Goal: Task Accomplishment & Management: Manage account settings

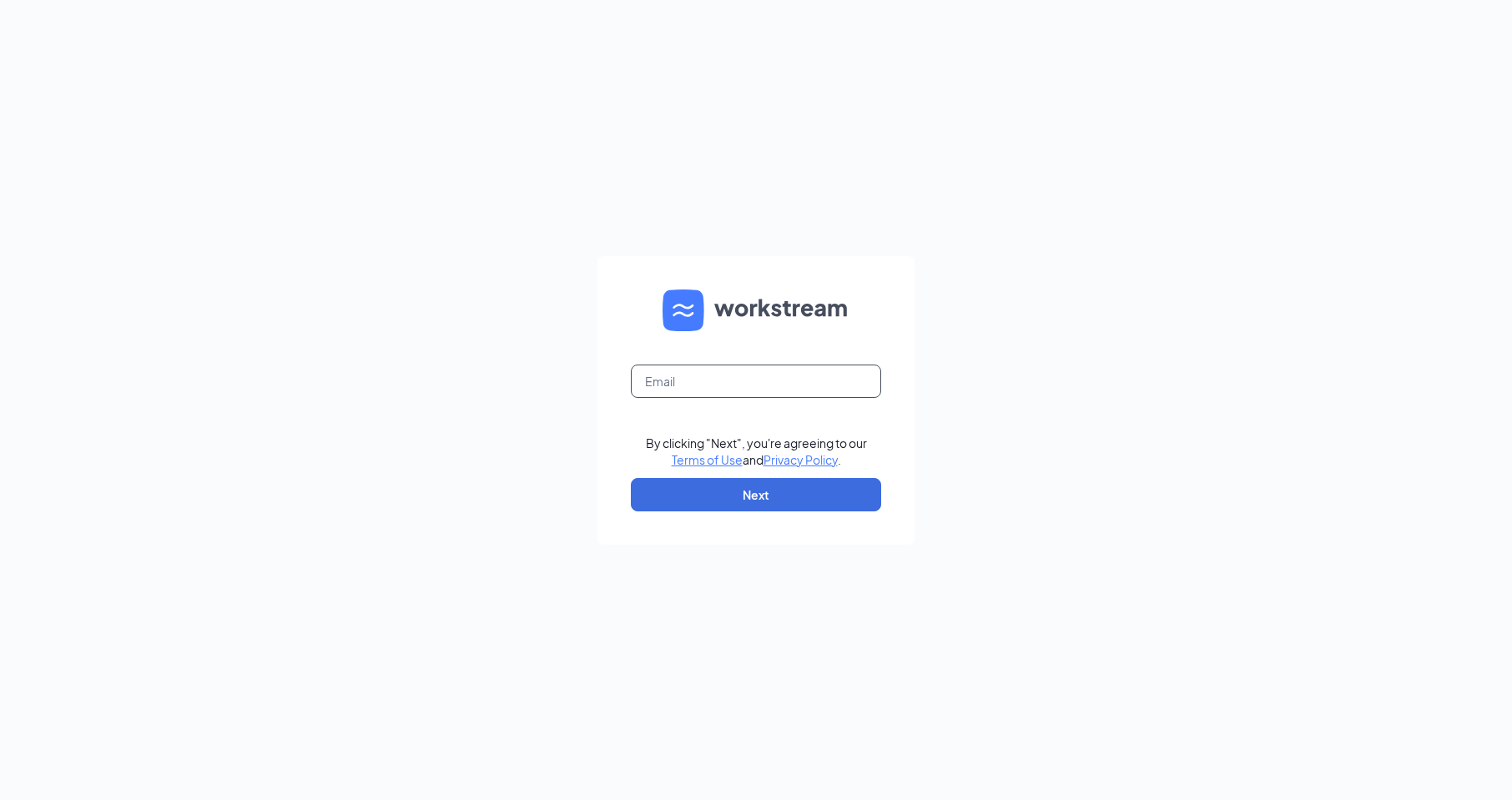
click at [704, 378] on input "text" at bounding box center [756, 381] width 251 height 33
type input "1369@internal-email.com"
click at [780, 503] on button "Next" at bounding box center [756, 494] width 251 height 33
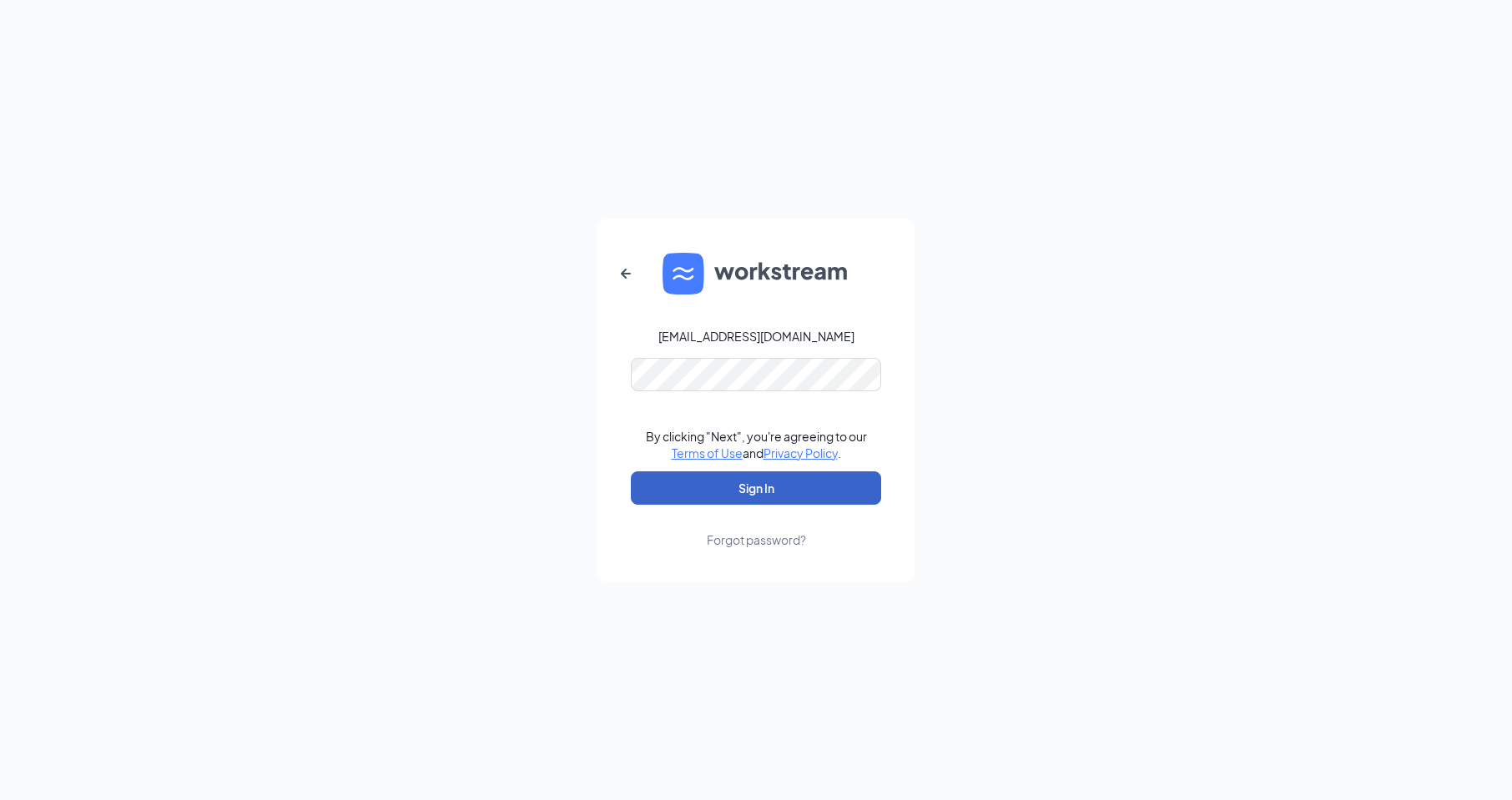
click at [752, 484] on button "Sign In" at bounding box center [756, 487] width 251 height 33
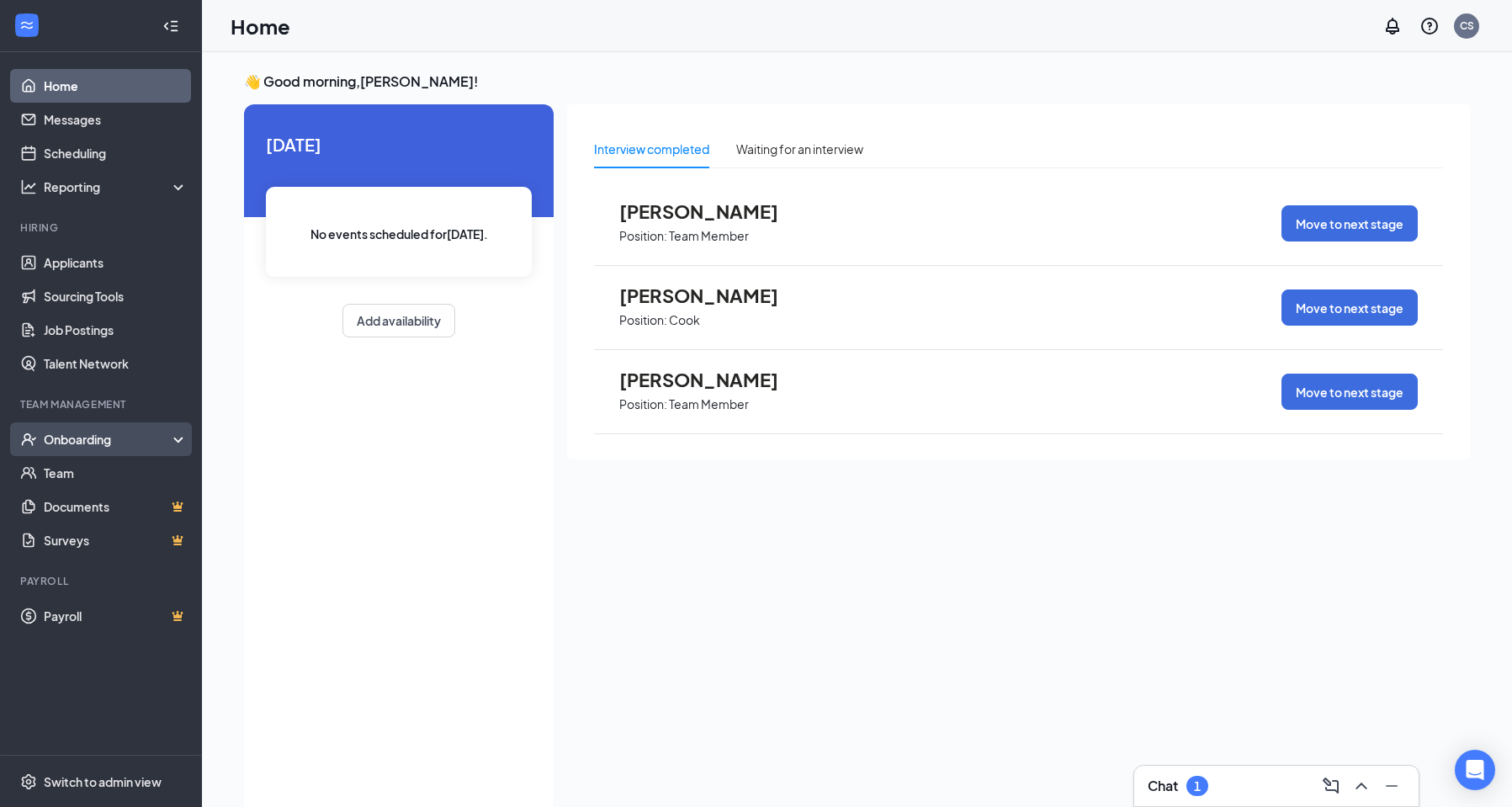
click at [81, 436] on div "Onboarding" at bounding box center [109, 439] width 129 height 17
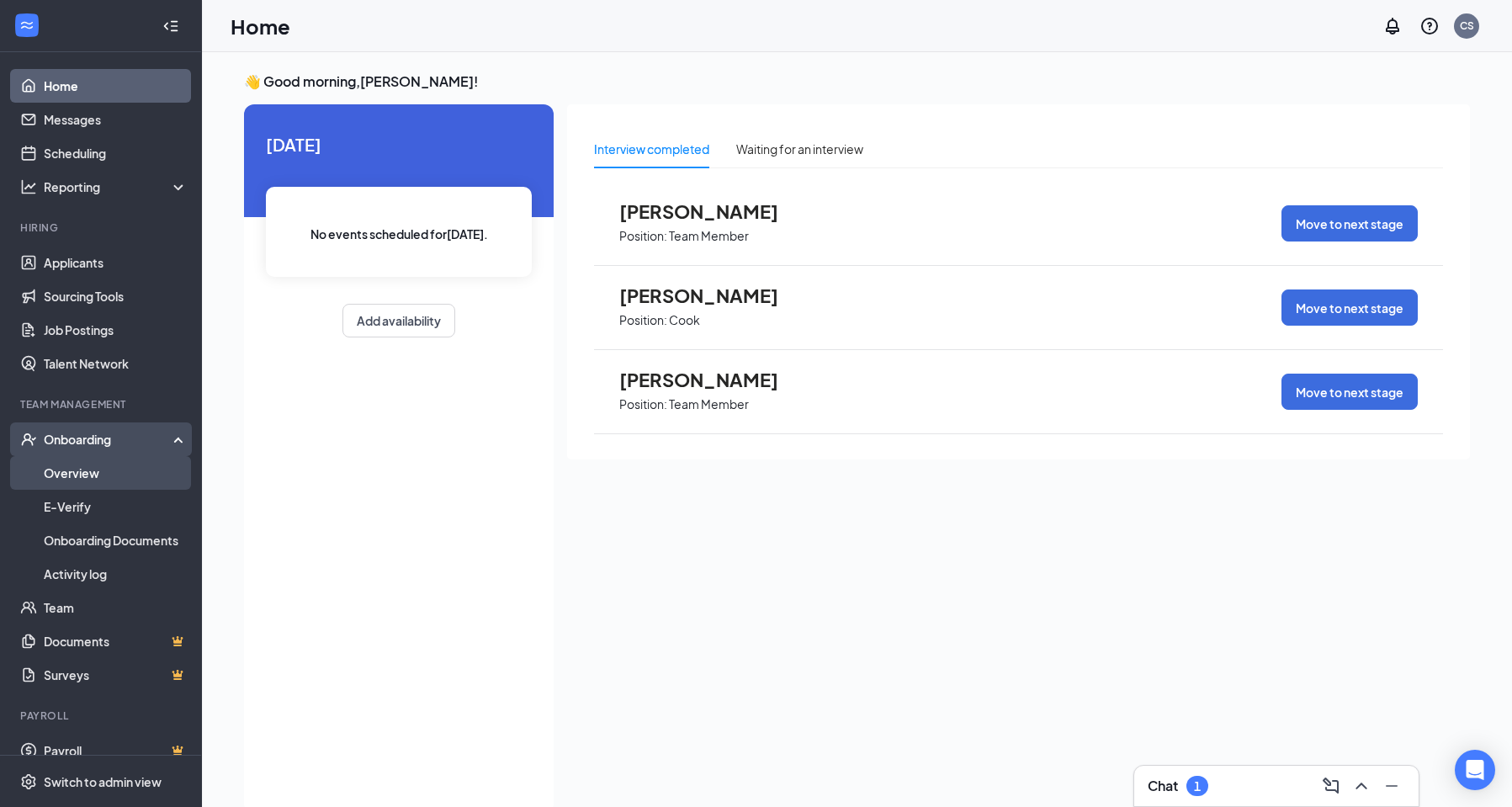
click at [108, 477] on link "Overview" at bounding box center [116, 473] width 144 height 33
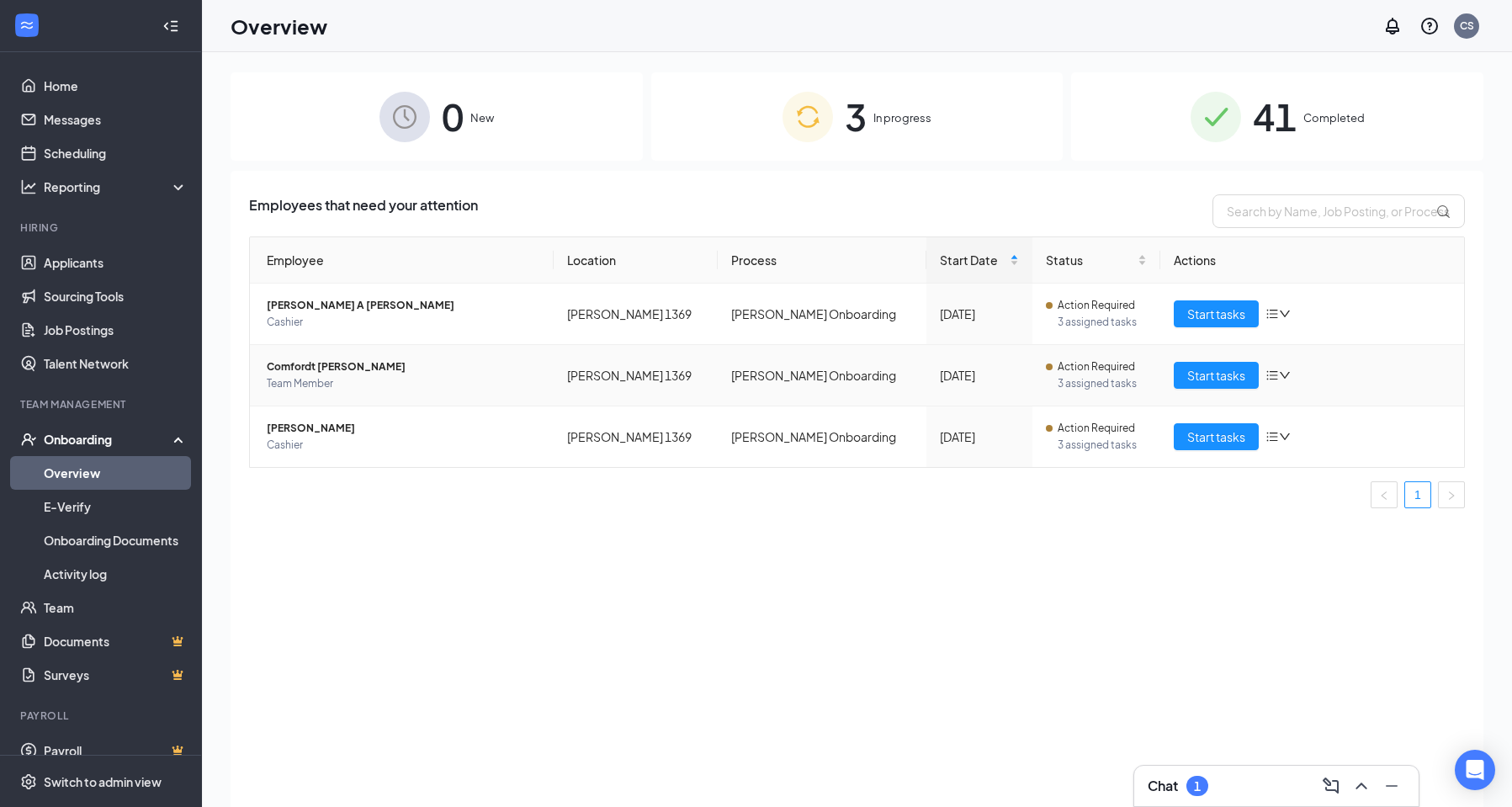
click at [1290, 373] on icon "down" at bounding box center [1285, 375] width 12 height 12
click at [1316, 487] on div "Remove from onboarding" at bounding box center [1367, 484] width 182 height 17
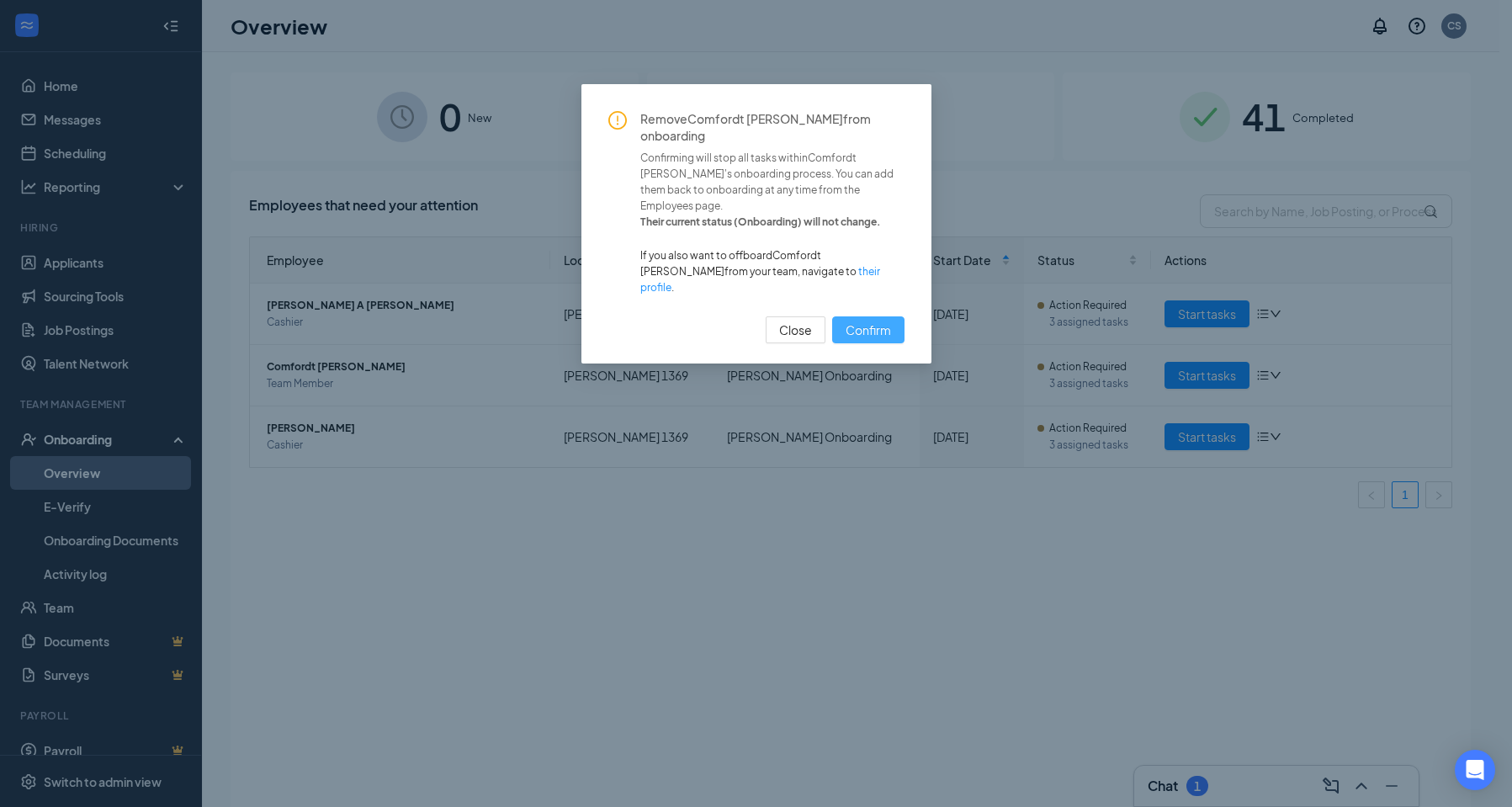
click at [859, 320] on span "Confirm" at bounding box center [868, 329] width 45 height 19
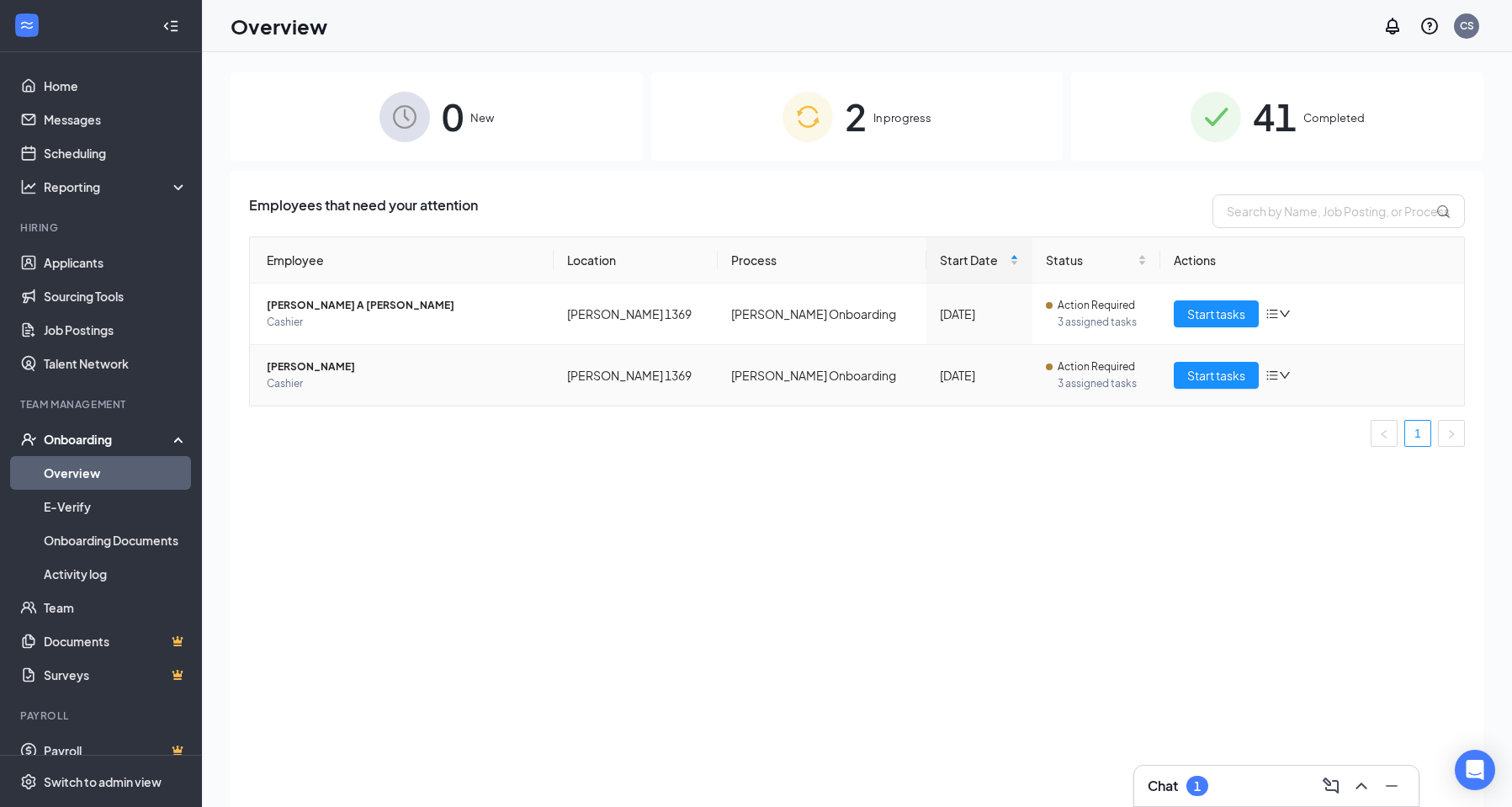
click at [1282, 370] on icon "down" at bounding box center [1285, 375] width 12 height 12
click at [1317, 489] on div "Remove from onboarding" at bounding box center [1367, 484] width 182 height 17
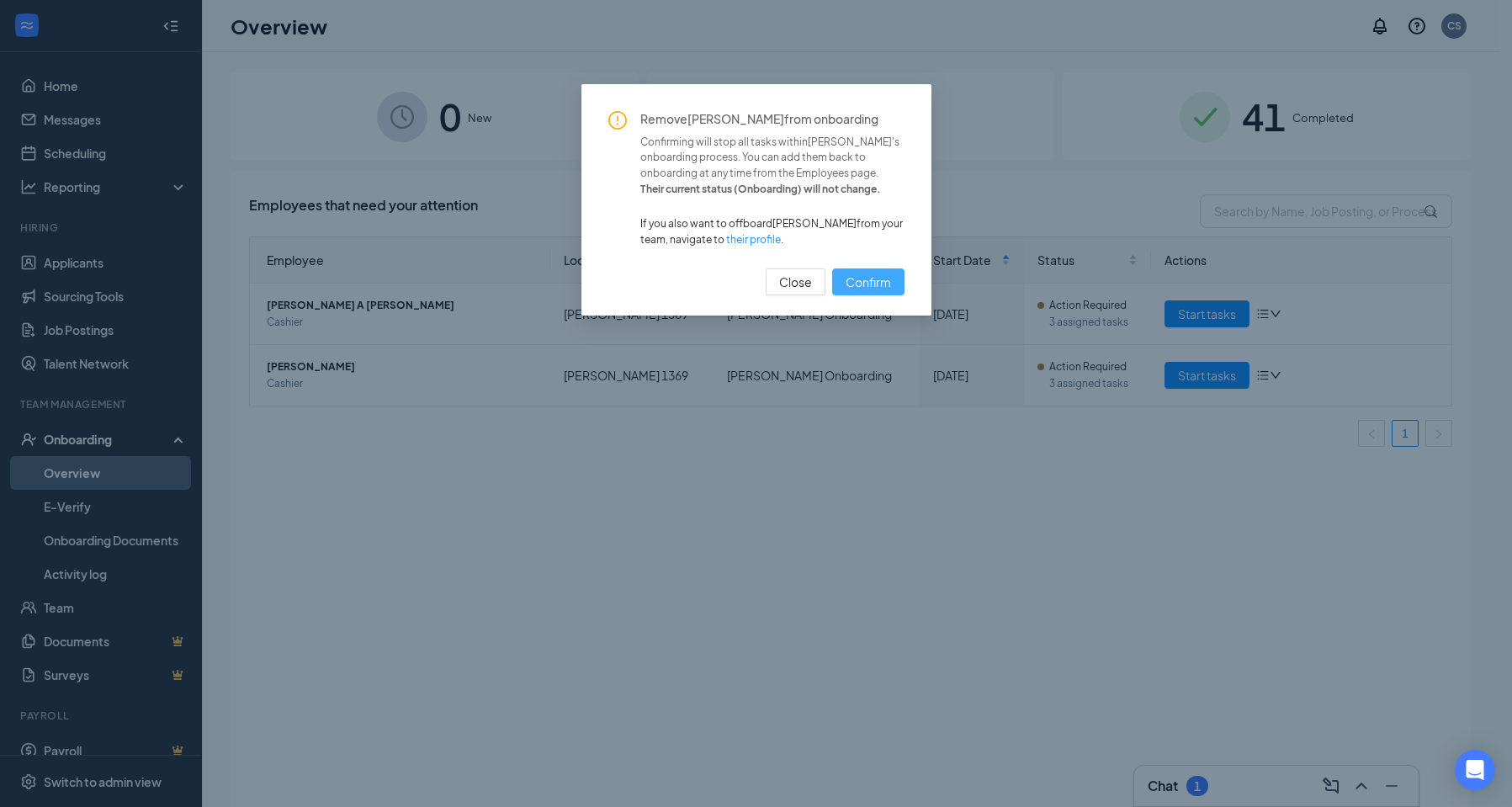
click at [886, 278] on span "Confirm" at bounding box center [868, 281] width 45 height 19
